Goal: Information Seeking & Learning: Learn about a topic

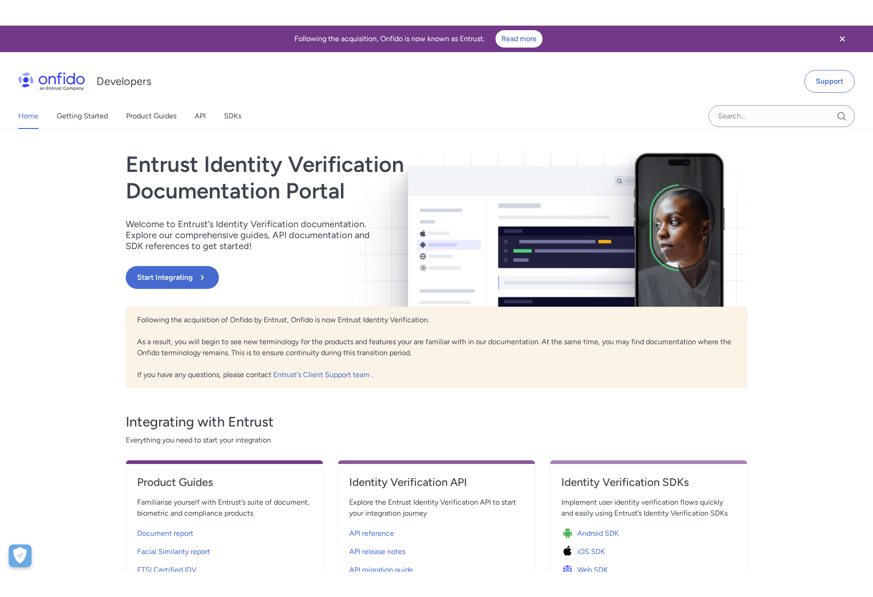
scroll to position [93, 0]
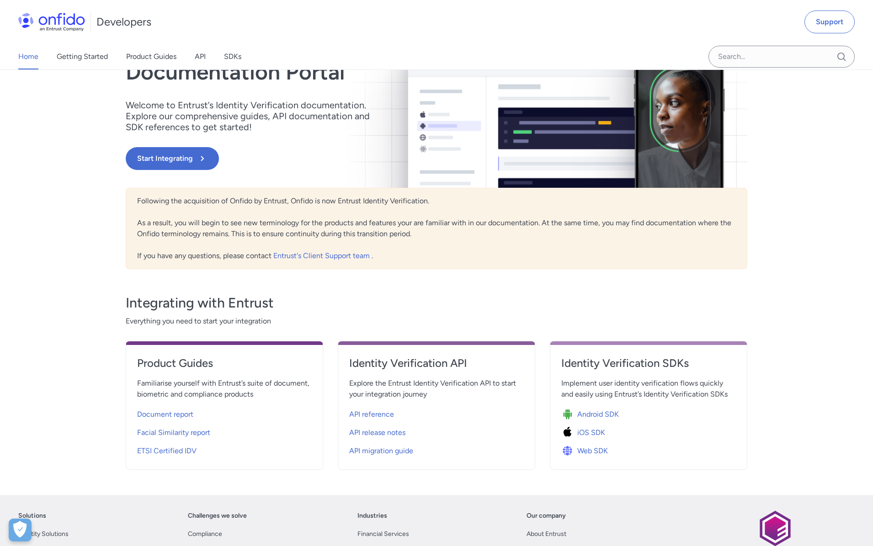
click at [371, 361] on h4 "Identity Verification API" at bounding box center [436, 363] width 175 height 15
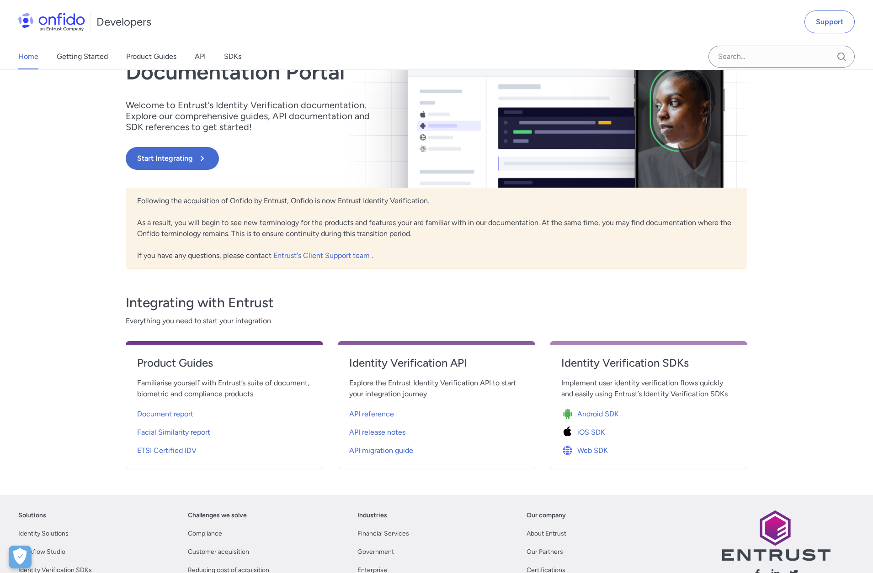
click at [794, 341] on div "Home Getting Started Product Guides API SDKs Support Entrust Identity Verificat…" at bounding box center [436, 253] width 873 height 485
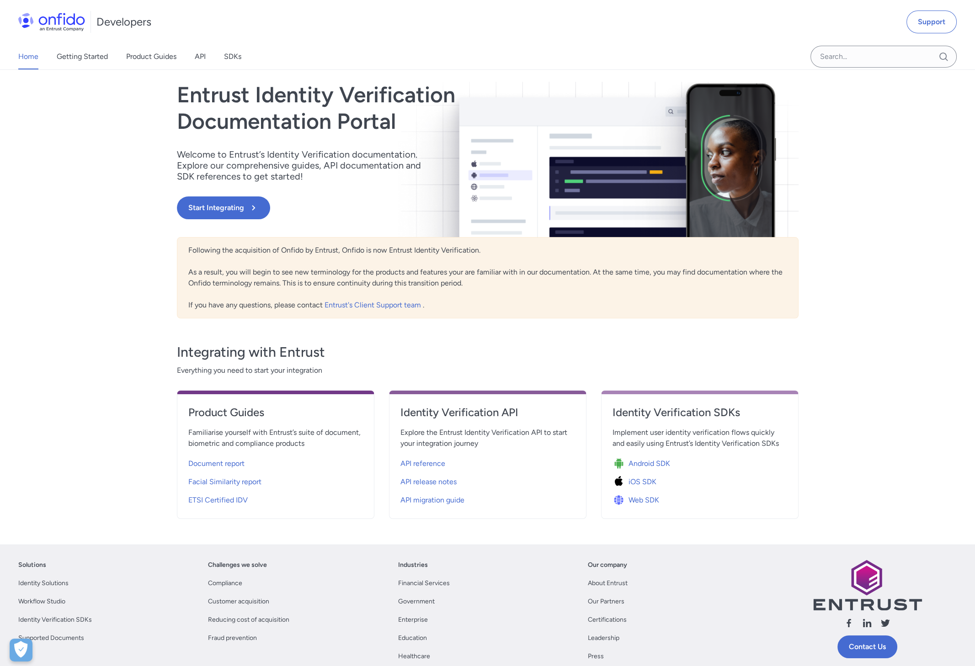
scroll to position [0, 0]
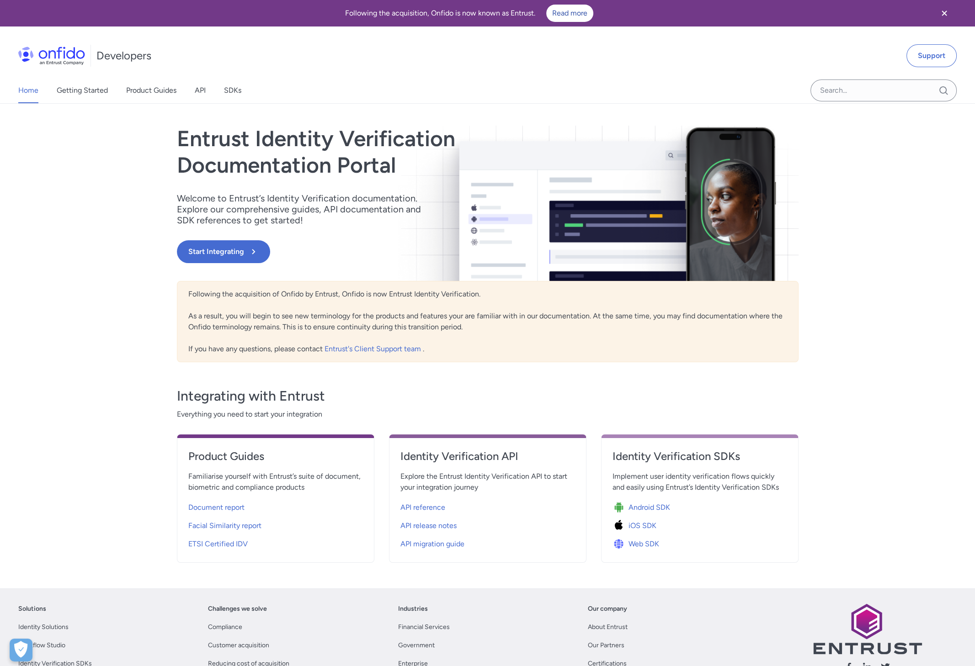
click at [872, 166] on div "Home Getting Started Product Guides API SDKs Support Entrust Identity Verificat…" at bounding box center [487, 346] width 975 height 485
drag, startPoint x: 488, startPoint y: 488, endPoint x: 400, endPoint y: 451, distance: 96.1
click at [400, 451] on div "Identity Verification API Explore the Entrust Identity Verification API to star…" at bounding box center [487, 499] width 197 height 128
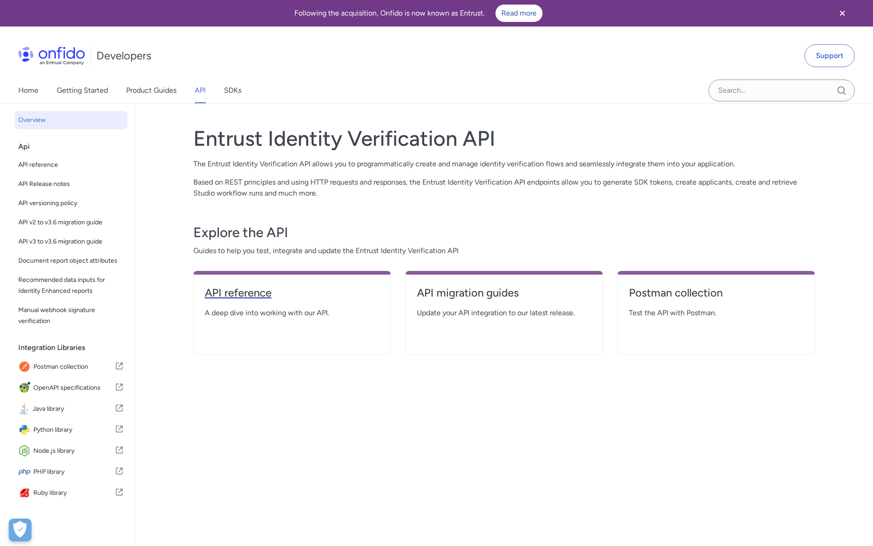
click at [229, 296] on h4 "API reference" at bounding box center [292, 293] width 175 height 15
select select "http"
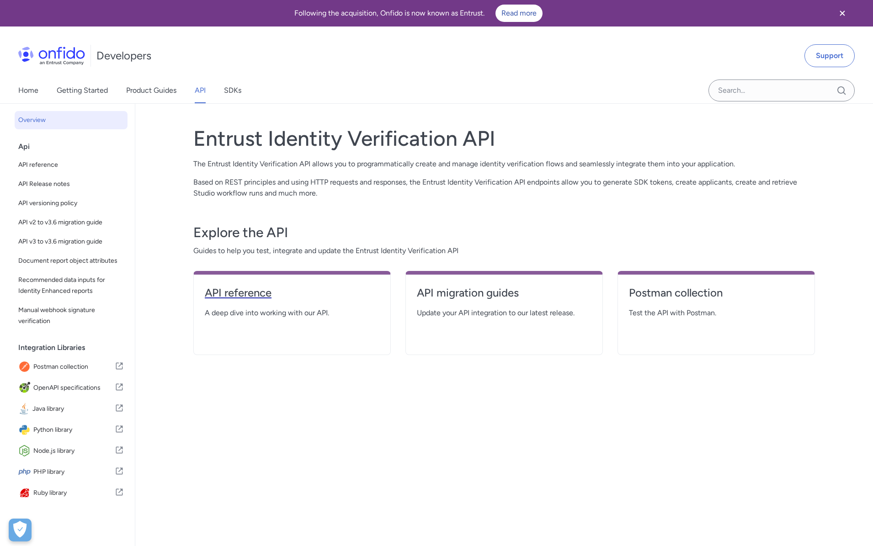
select select "http"
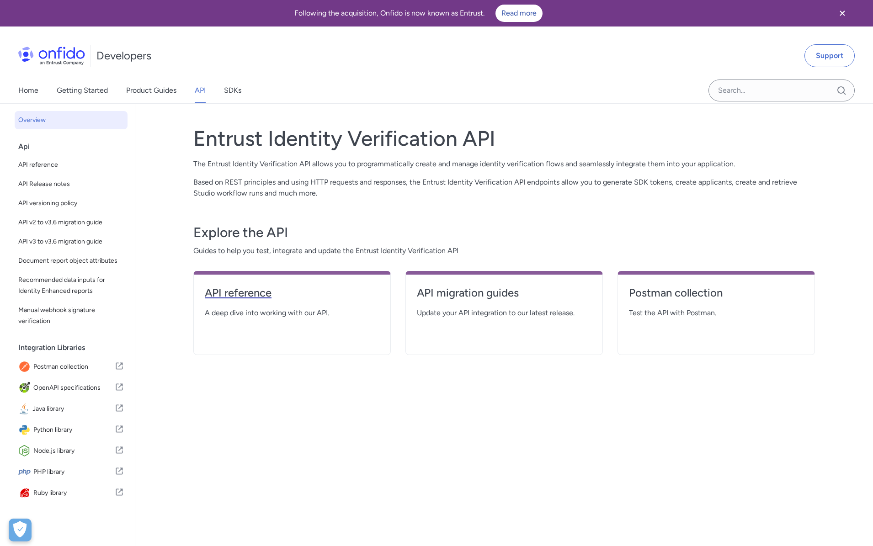
select select "http"
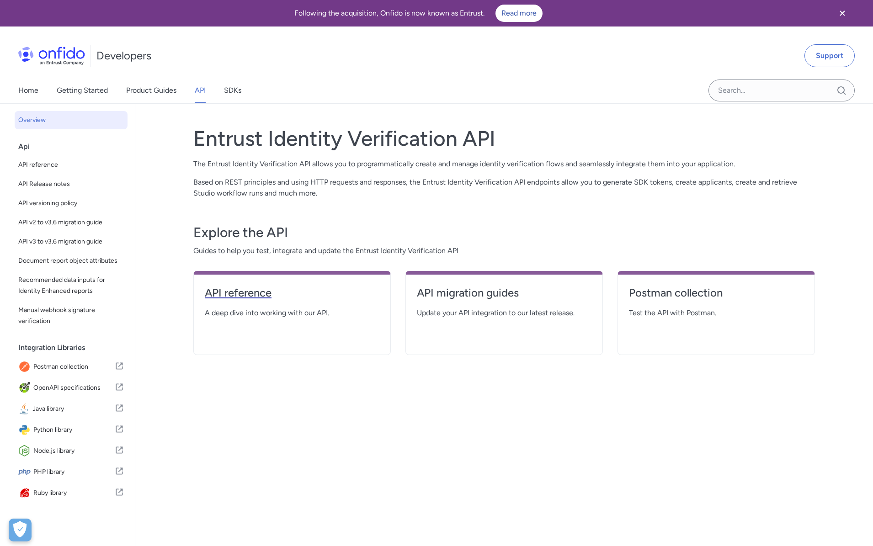
select select "http"
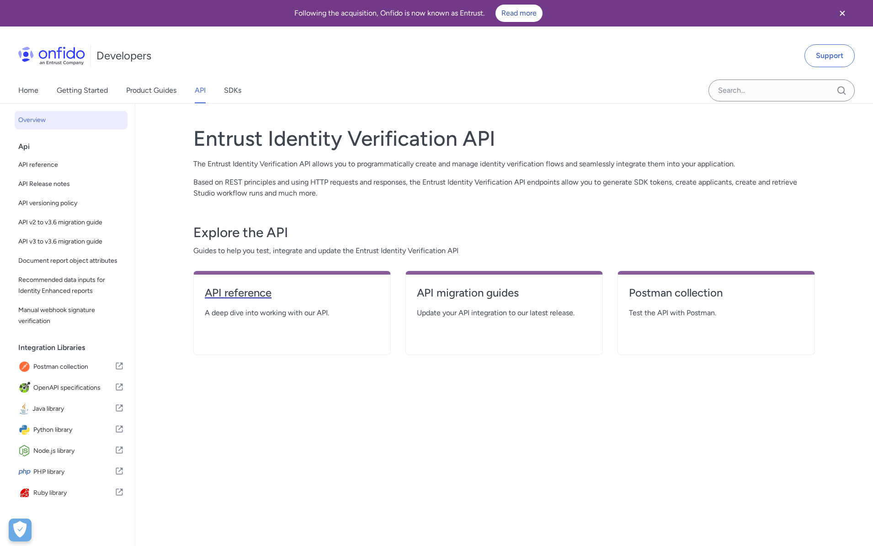
select select "http"
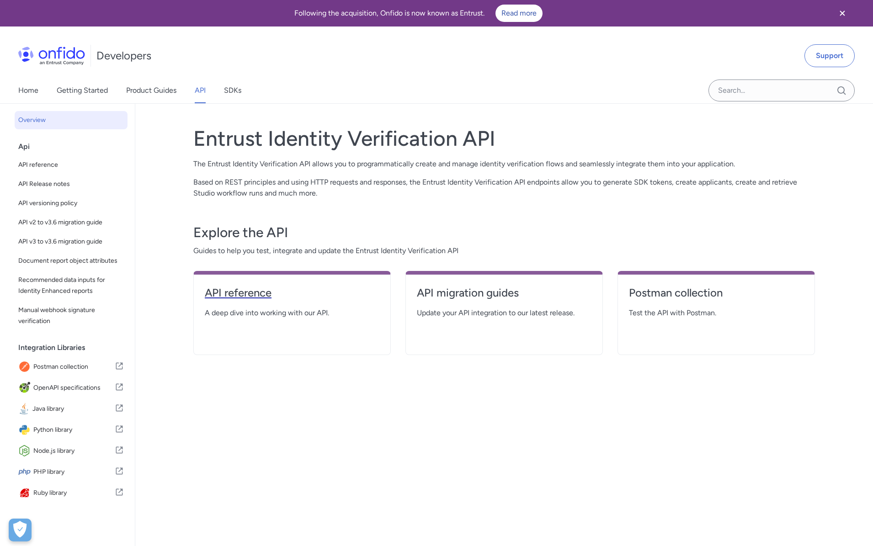
select select "http"
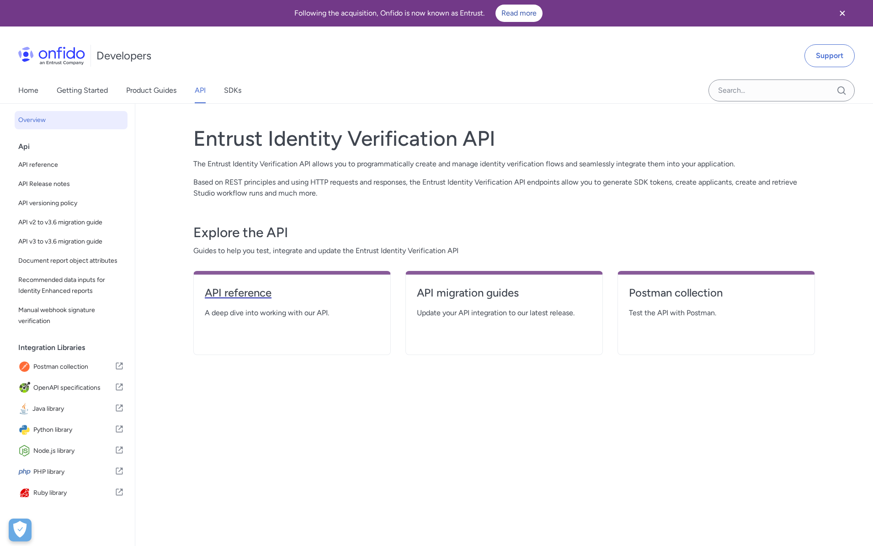
select select "http"
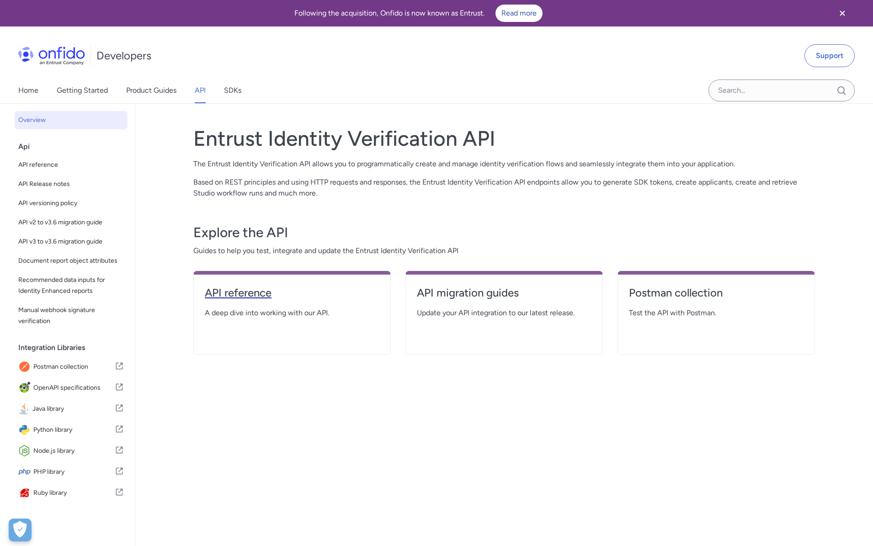
select select "http"
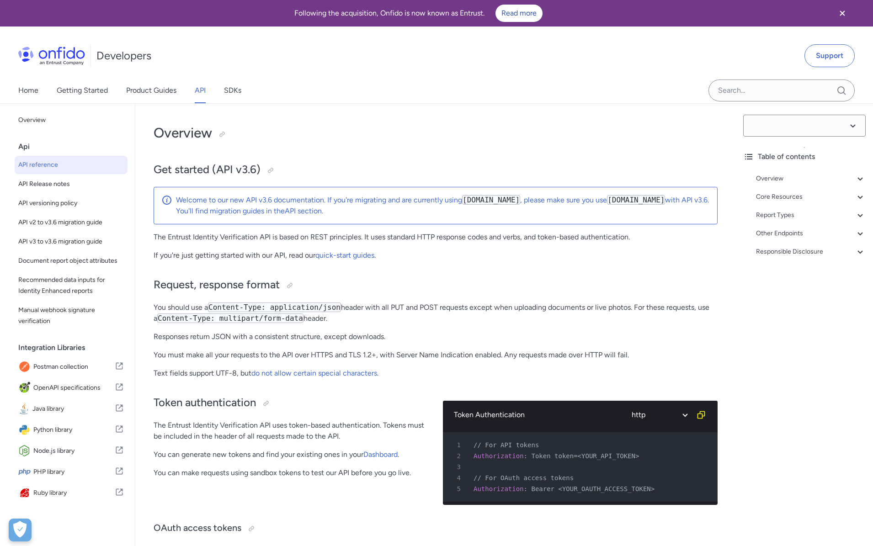
select select "3.6.0"
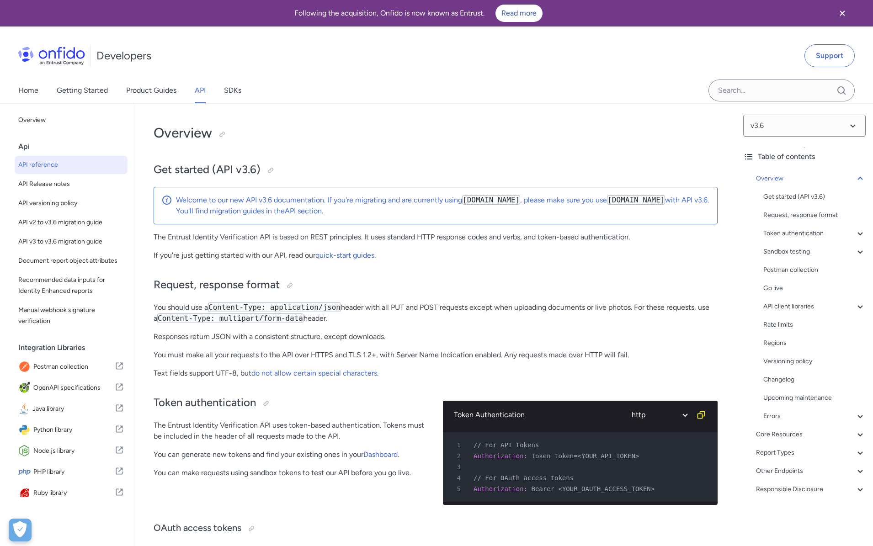
click at [69, 11] on div "Following the acquisition, Onfido is now known as Entrust. Read more" at bounding box center [418, 13] width 814 height 17
click at [64, 16] on div "Following the acquisition, Onfido is now known as Entrust. Read more" at bounding box center [418, 13] width 814 height 17
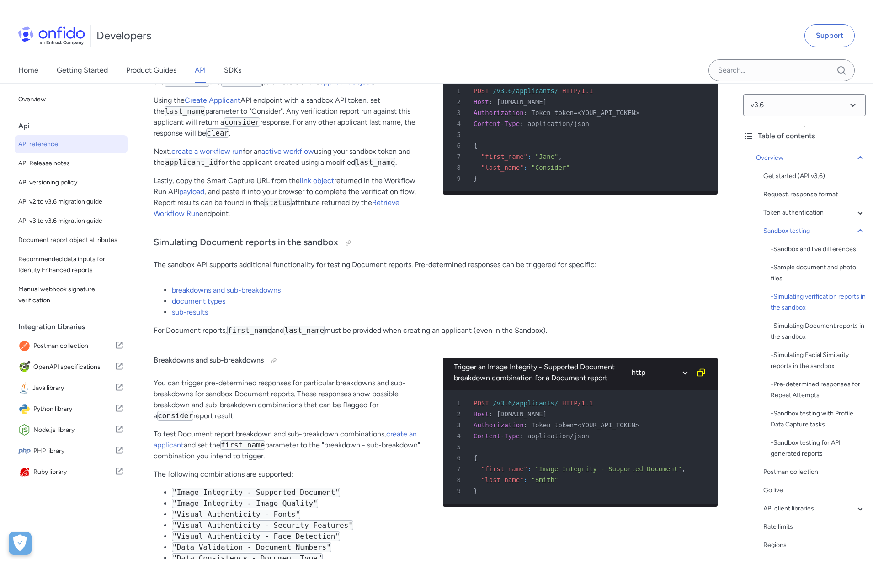
scroll to position [2004, 0]
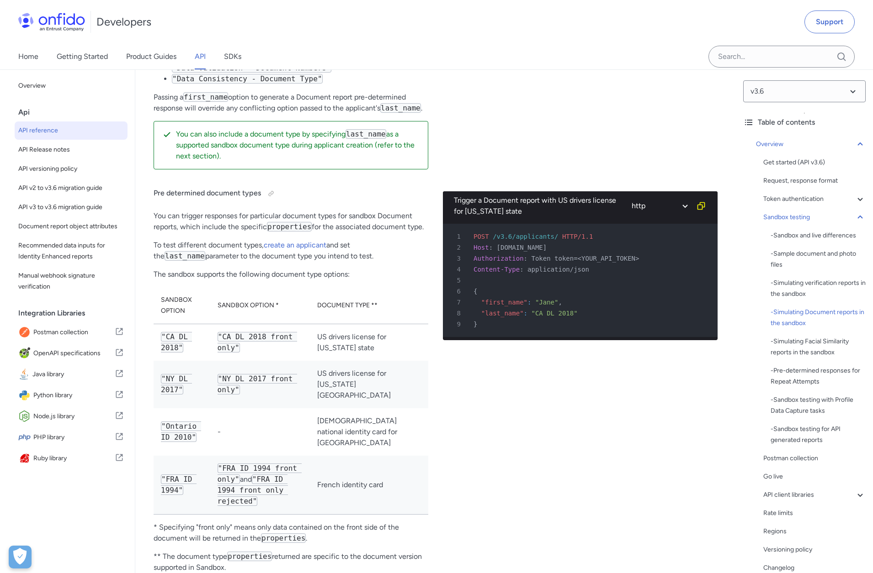
scroll to position [2796, 0]
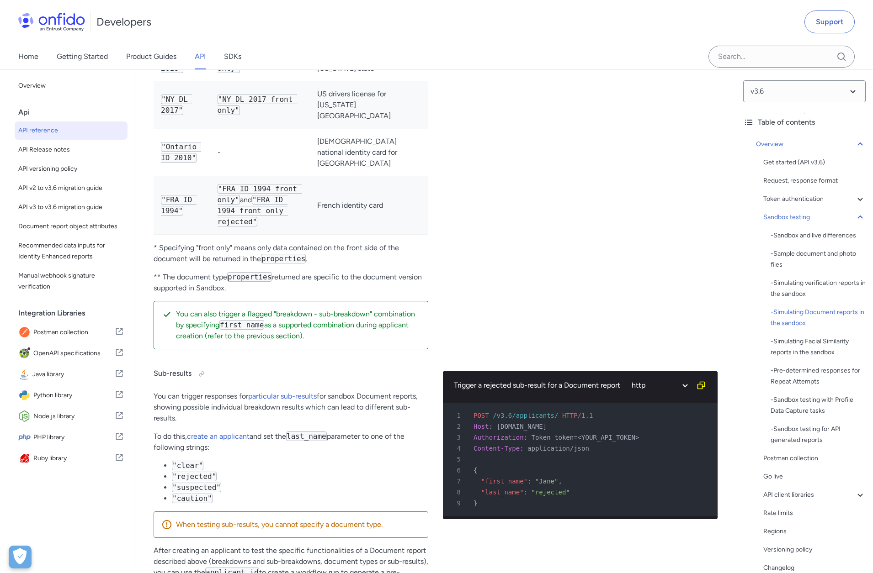
click at [9, 33] on div "Developers Support" at bounding box center [436, 22] width 873 height 44
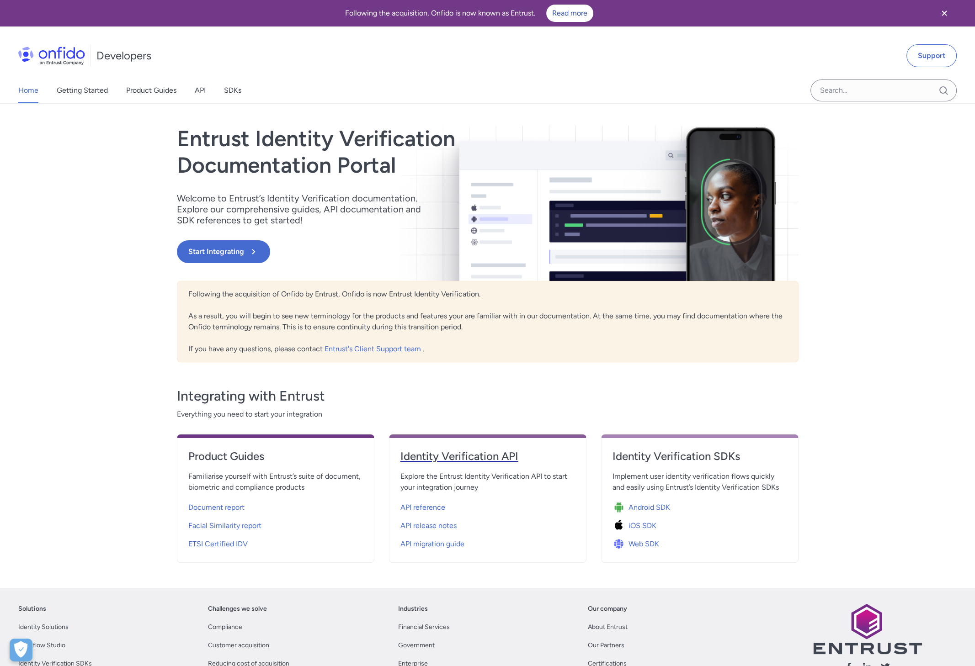
click at [480, 462] on h4 "Identity Verification API" at bounding box center [487, 456] width 175 height 15
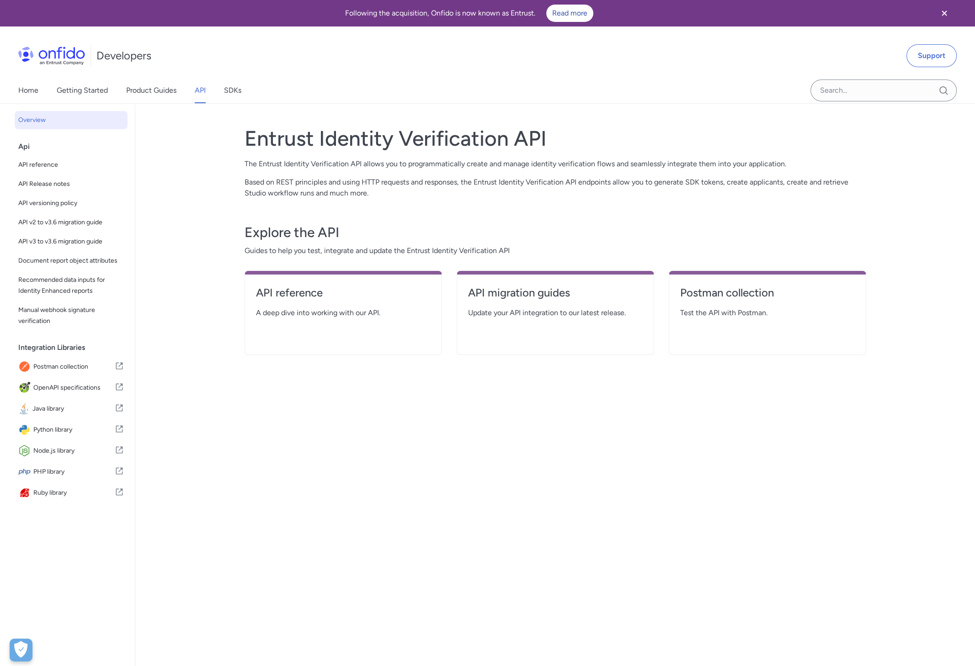
click at [479, 432] on div "Entrust Identity Verification API The Entrust Identity Verification API allows …" at bounding box center [554, 402] width 621 height 575
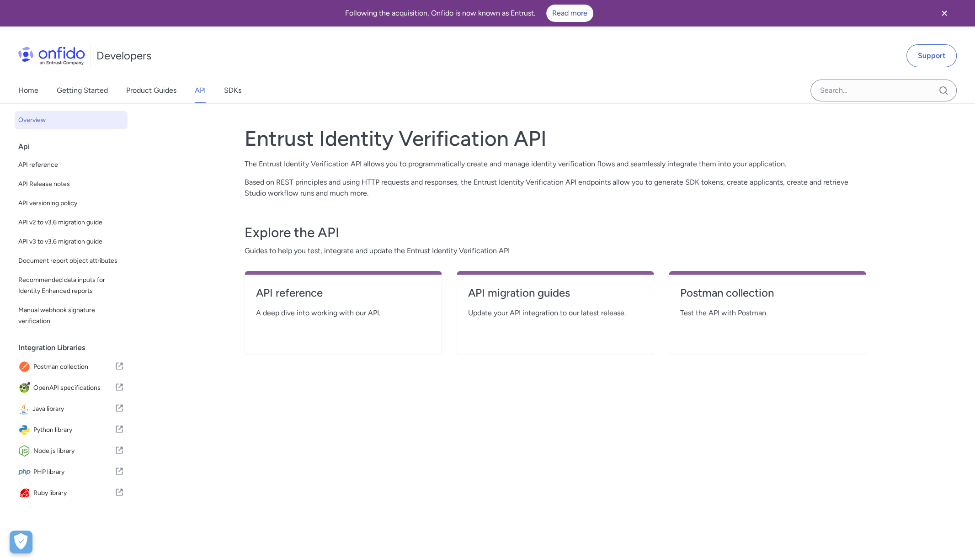
click at [835, 466] on div "Entrust Identity Verification API The Entrust Identity Verification API allows …" at bounding box center [554, 348] width 621 height 466
click at [945, 11] on icon "Close banner" at bounding box center [943, 13] width 11 height 11
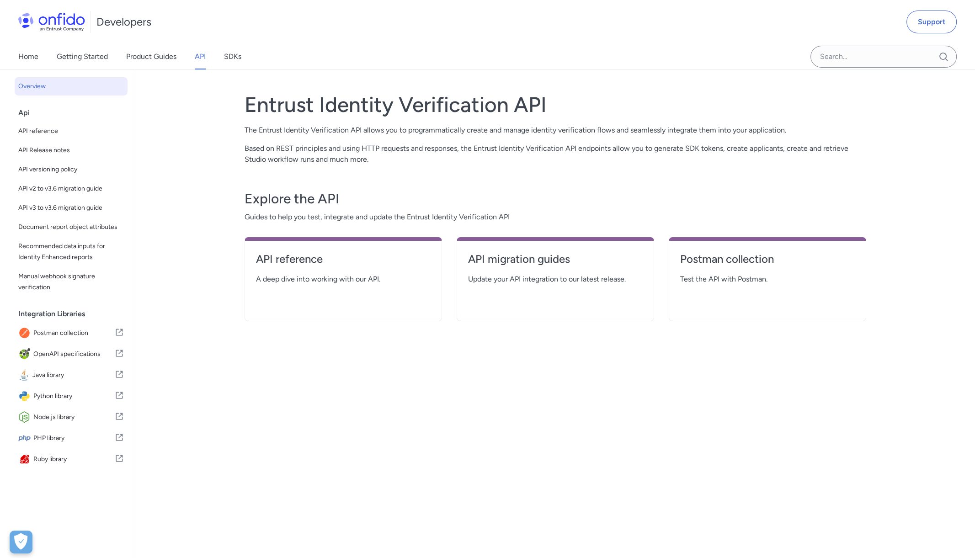
click at [546, 415] on div "Entrust Identity Verification API The Entrust Identity Verification API allows …" at bounding box center [554, 314] width 621 height 466
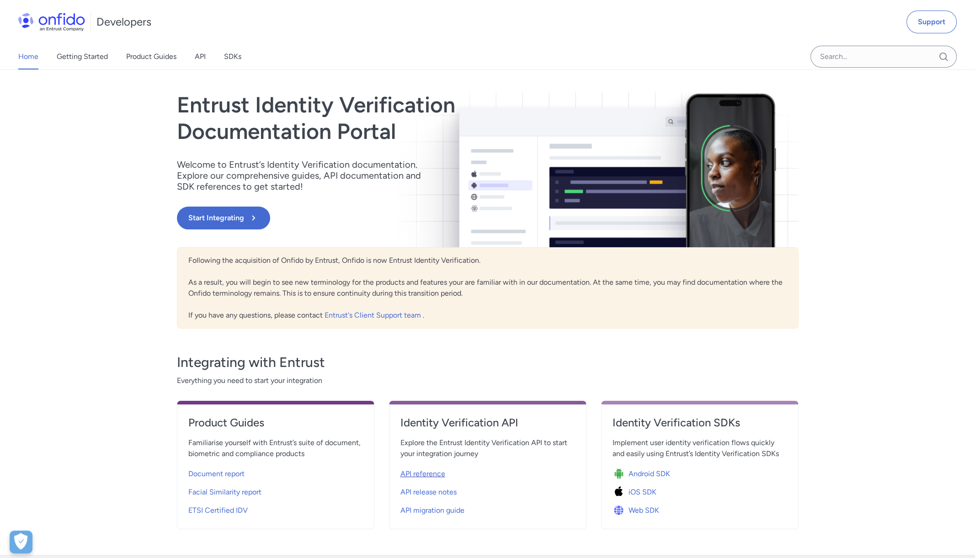
scroll to position [49, 0]
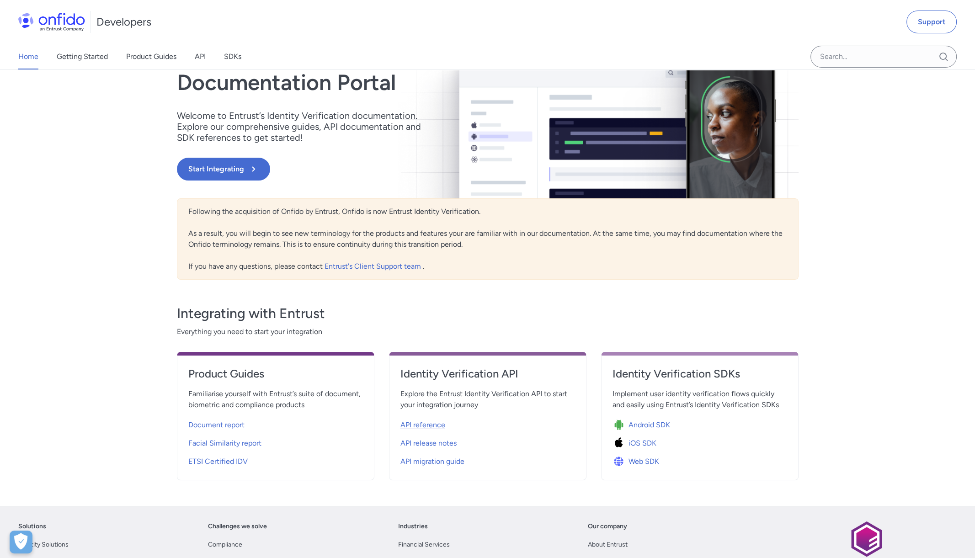
click at [433, 421] on span "API reference" at bounding box center [422, 424] width 45 height 11
select select "http"
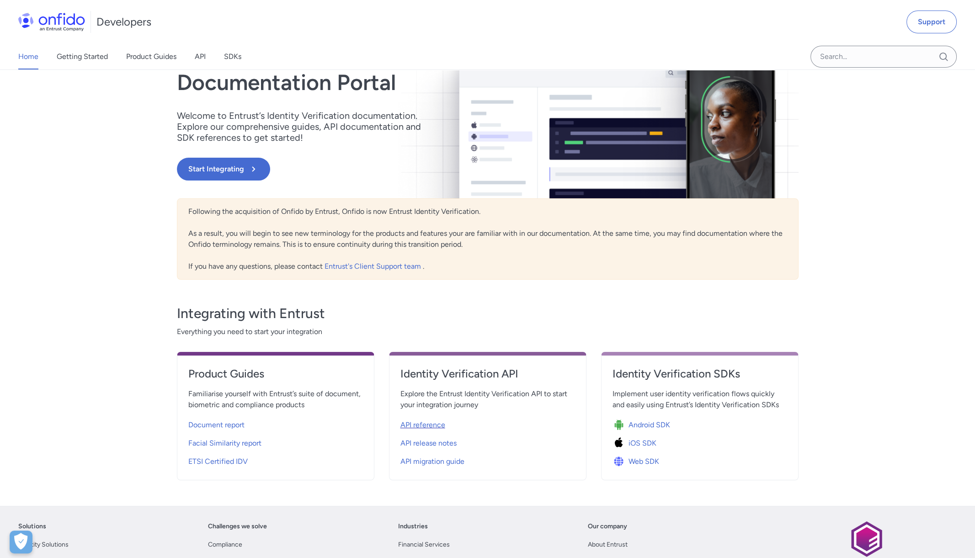
select select "http"
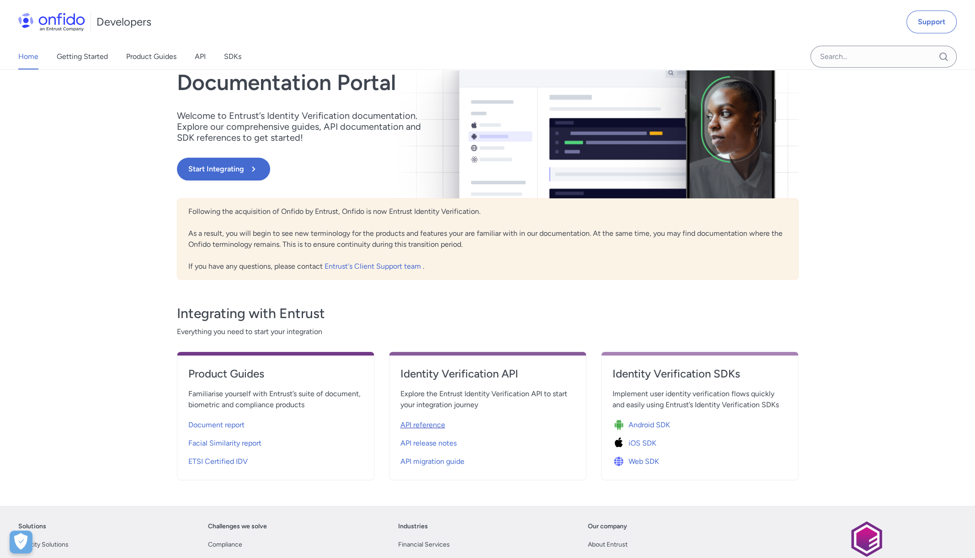
select select "http"
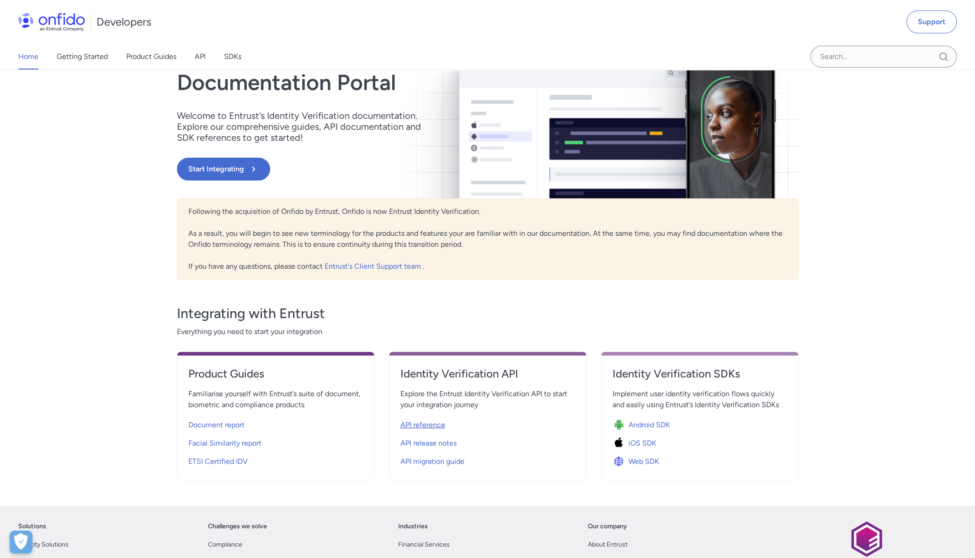
select select "http"
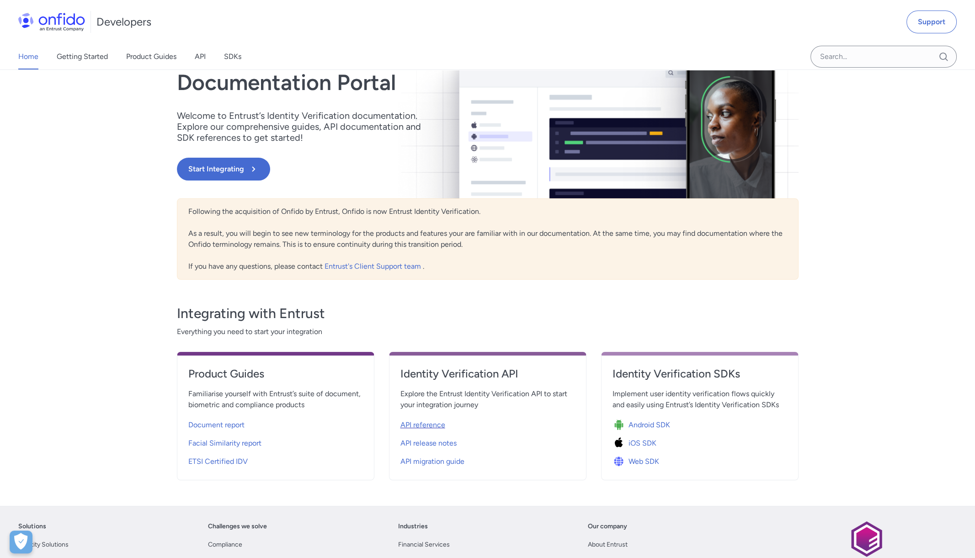
select select "http"
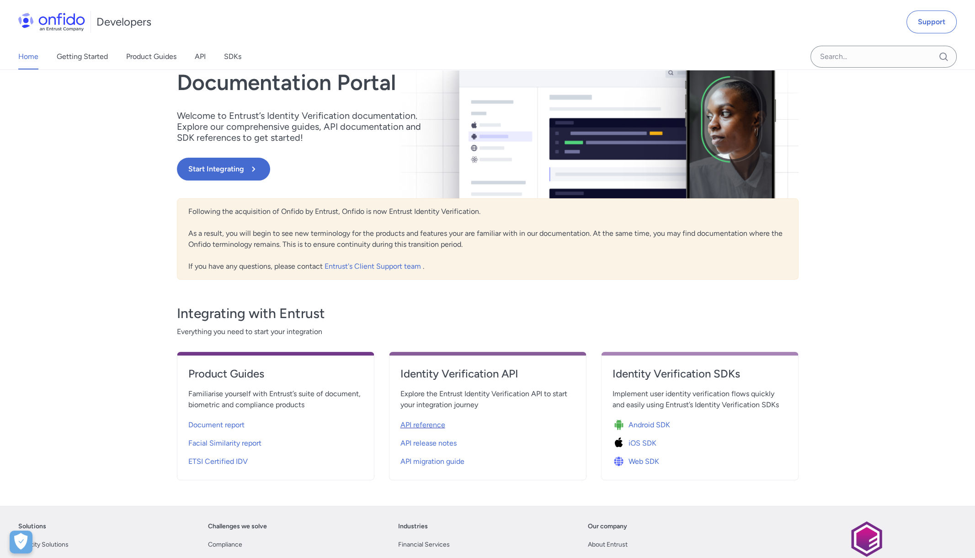
select select "http"
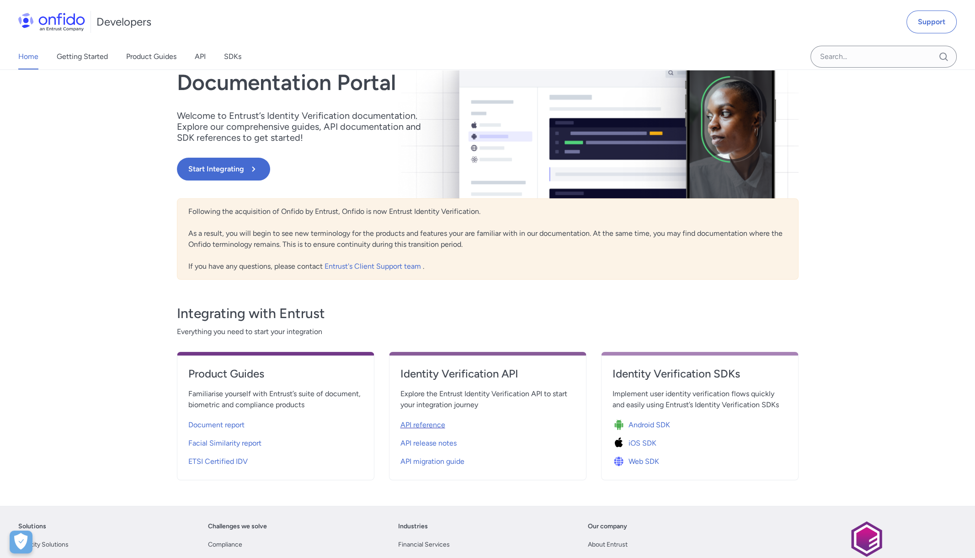
select select "http"
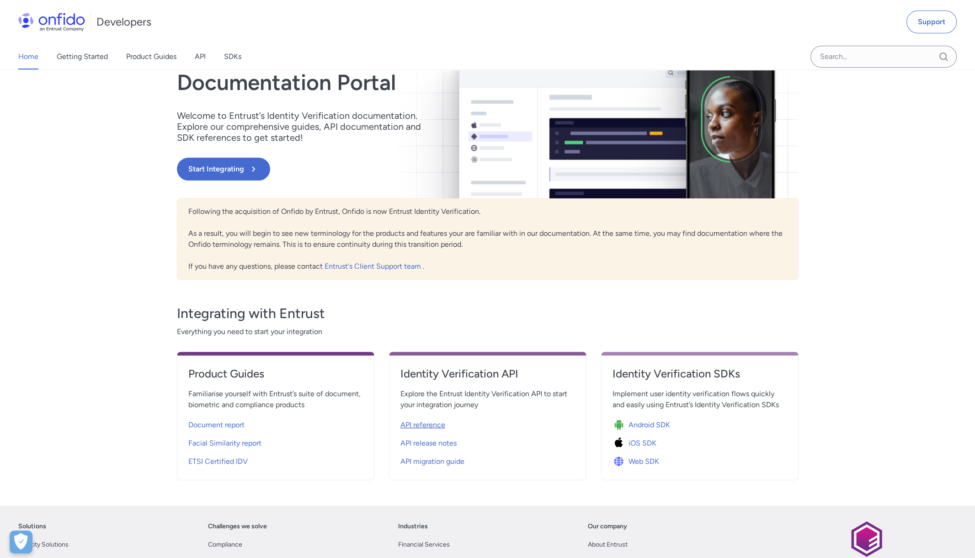
select select "http"
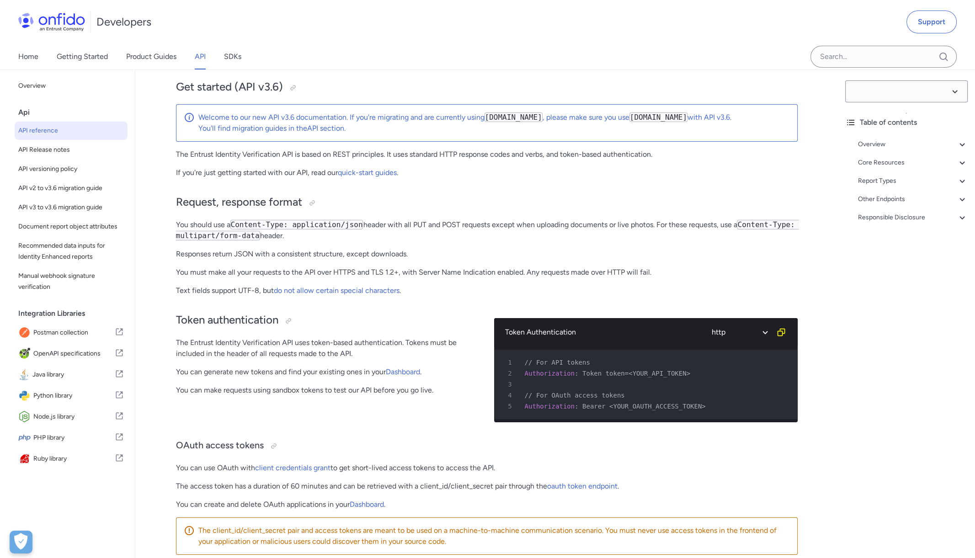
select select "3.6.0"
